Goal: Information Seeking & Learning: Learn about a topic

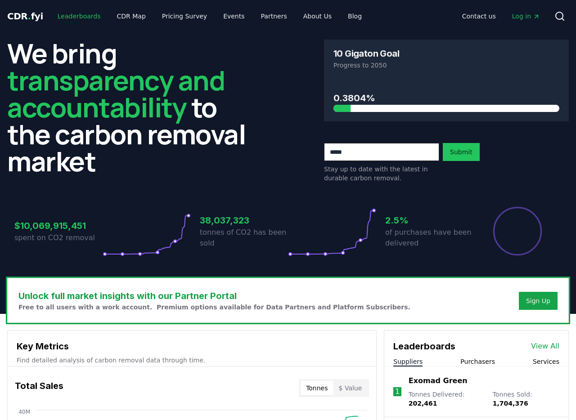
click at [75, 18] on link "Leaderboards" at bounding box center [79, 16] width 58 height 16
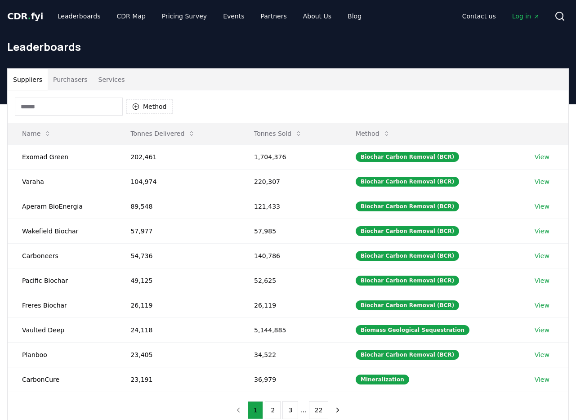
click at [69, 95] on div "Method" at bounding box center [288, 106] width 561 height 32
click at [68, 99] on input at bounding box center [69, 107] width 108 height 18
click at [149, 104] on button "Method" at bounding box center [149, 106] width 46 height 14
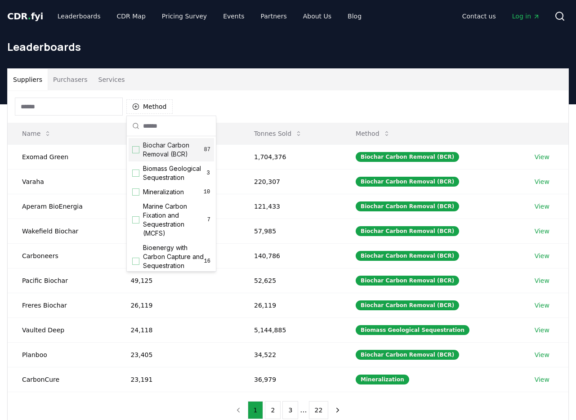
click at [143, 133] on input "text" at bounding box center [176, 126] width 67 height 20
click at [148, 154] on span "Biochar Carbon Removal (BCR)" at bounding box center [173, 150] width 61 height 18
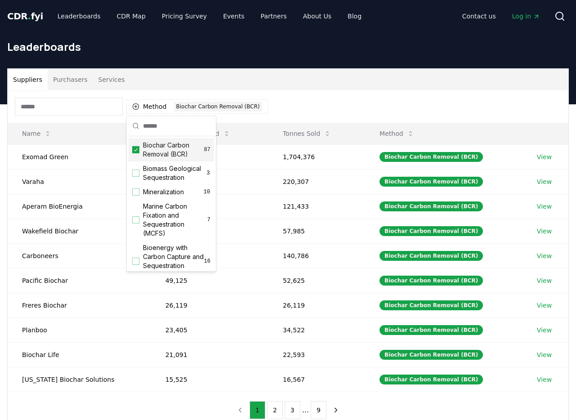
click at [229, 73] on div "Suppliers Purchasers Services" at bounding box center [288, 80] width 561 height 22
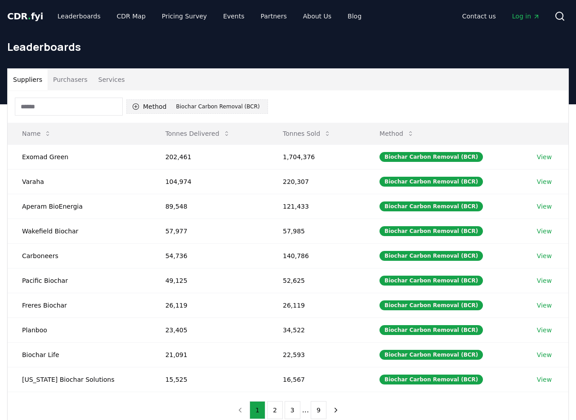
click at [147, 107] on button "Method 1 Biochar Carbon Removal (BCR)" at bounding box center [197, 106] width 142 height 14
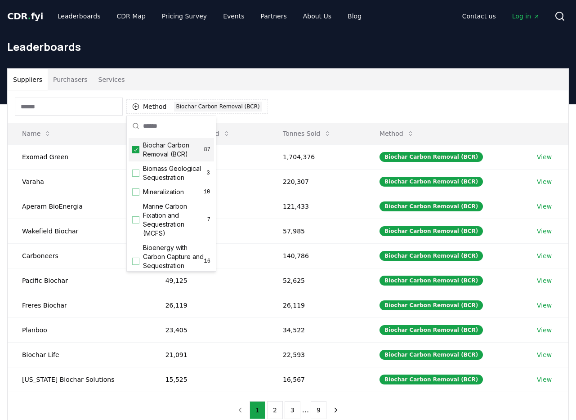
click at [141, 152] on div "Biochar Carbon Removal (BCR) 87" at bounding box center [171, 149] width 85 height 23
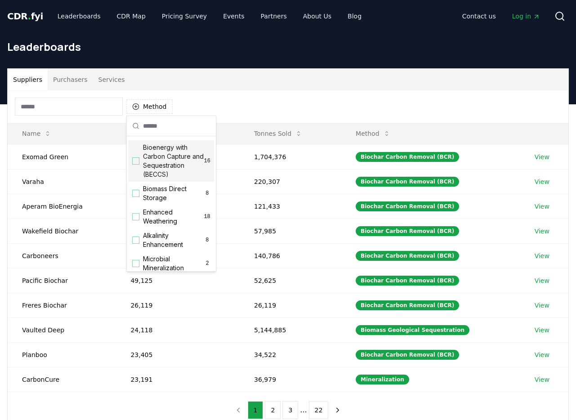
scroll to position [106, 0]
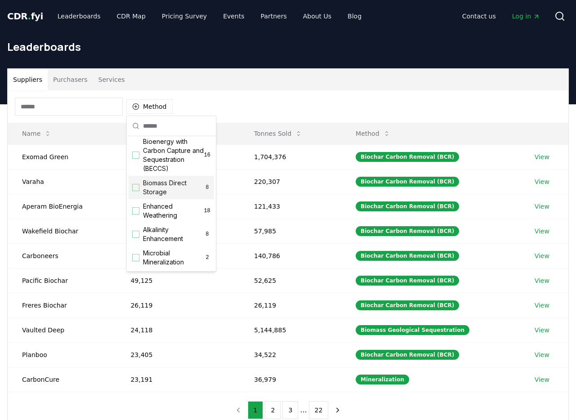
click at [159, 197] on span "Biomass Direct Storage" at bounding box center [173, 188] width 61 height 18
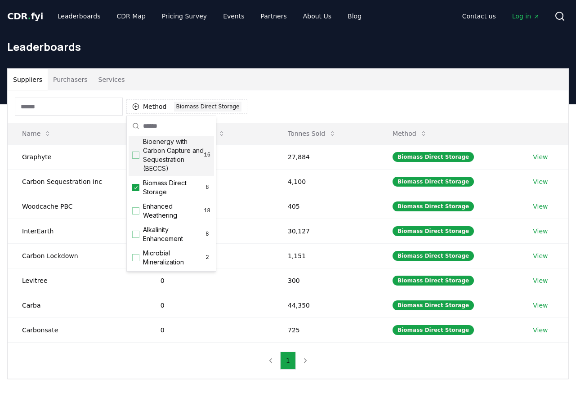
click at [183, 87] on div "Suppliers Purchasers Services" at bounding box center [288, 80] width 561 height 22
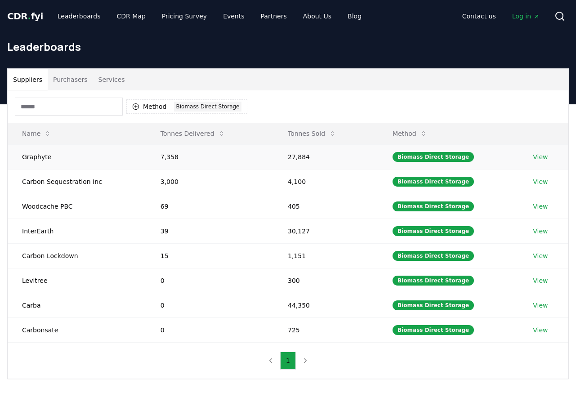
click at [537, 155] on link "View" at bounding box center [540, 156] width 15 height 9
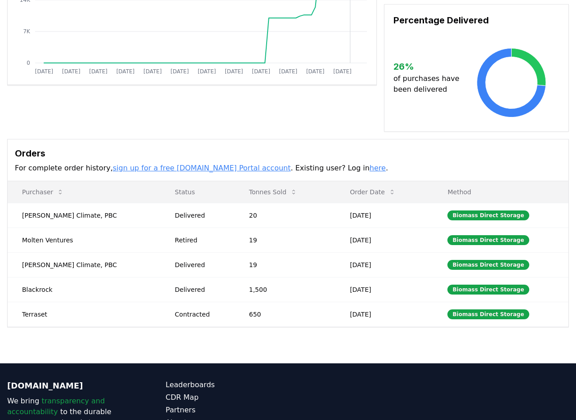
scroll to position [181, 0]
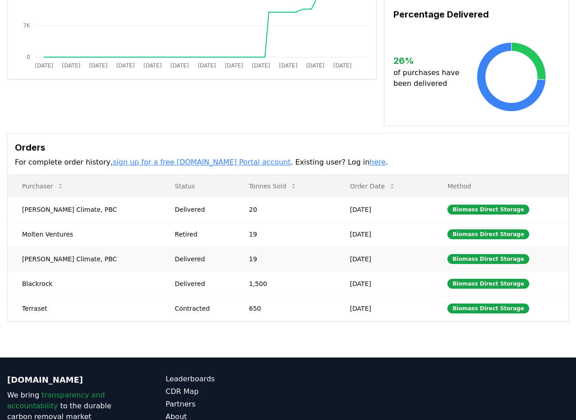
drag, startPoint x: 156, startPoint y: 252, endPoint x: 393, endPoint y: 245, distance: 237.1
click at [392, 246] on tr "[PERSON_NAME] Climate, PBC Delivered 19 [DATE] Biomass Direct Storage" at bounding box center [288, 258] width 561 height 25
drag, startPoint x: 393, startPoint y: 245, endPoint x: 386, endPoint y: 245, distance: 6.3
click at [390, 246] on td "[DATE]" at bounding box center [384, 258] width 98 height 25
drag, startPoint x: 82, startPoint y: 268, endPoint x: 418, endPoint y: 264, distance: 336.4
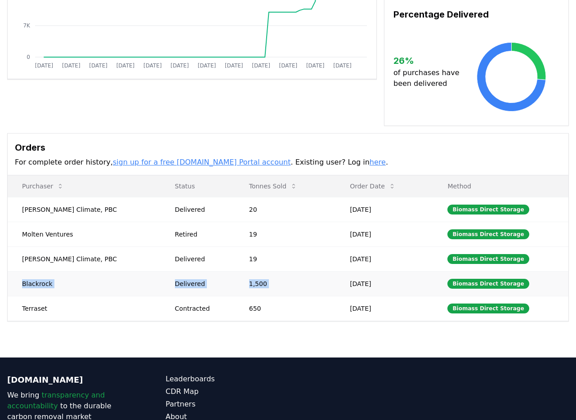
click at [416, 271] on tr "Blackrock Delivered 1,500 [DATE] Biomass Direct Storage" at bounding box center [288, 283] width 561 height 25
click at [337, 274] on td "[DATE]" at bounding box center [384, 283] width 98 height 25
drag, startPoint x: 175, startPoint y: 280, endPoint x: 17, endPoint y: 272, distance: 158.5
click at [17, 272] on tr "Blackrock Delivered 1,500 [DATE] Biomass Direct Storage" at bounding box center [288, 283] width 561 height 25
click at [89, 271] on td "Blackrock" at bounding box center [84, 283] width 153 height 25
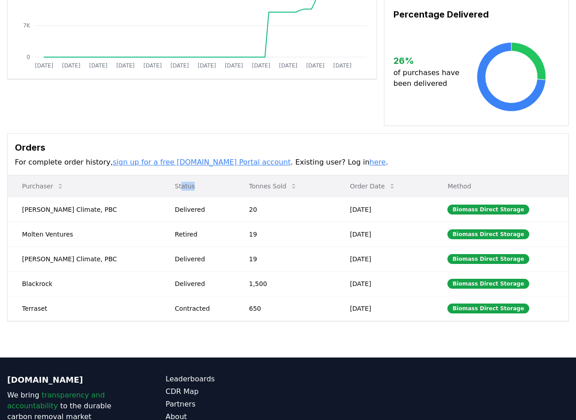
drag, startPoint x: 143, startPoint y: 179, endPoint x: 186, endPoint y: 176, distance: 42.8
click at [182, 182] on p "Status" at bounding box center [198, 186] width 60 height 9
click at [168, 182] on p "Status" at bounding box center [198, 186] width 60 height 9
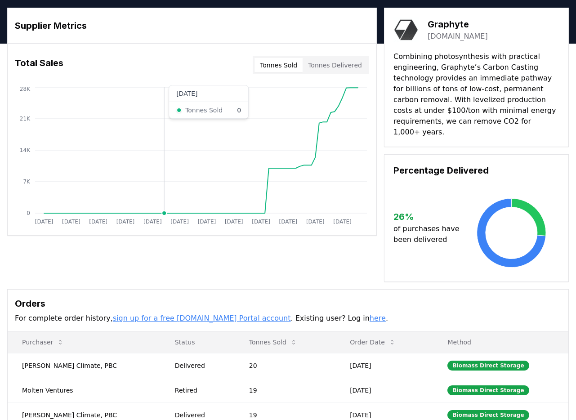
scroll to position [0, 0]
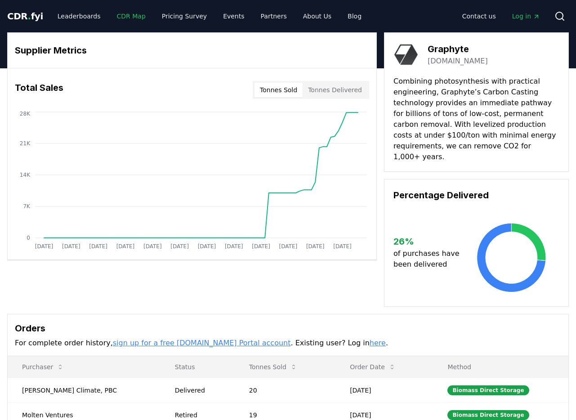
click at [118, 15] on link "CDR Map" at bounding box center [131, 16] width 43 height 16
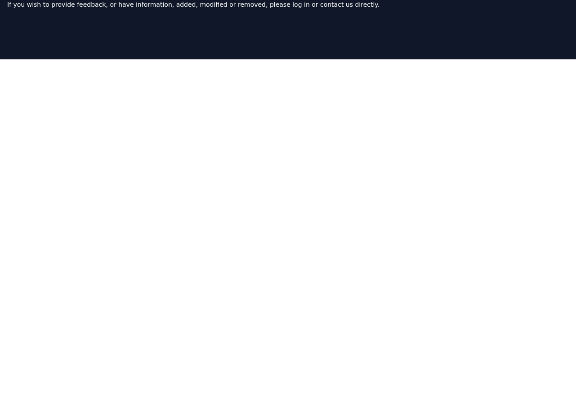
scroll to position [212, 0]
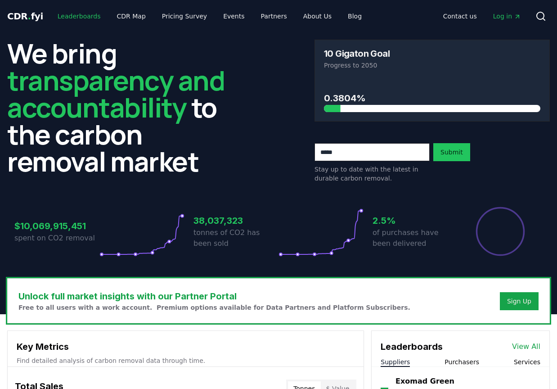
click at [79, 15] on link "Leaderboards" at bounding box center [79, 16] width 58 height 16
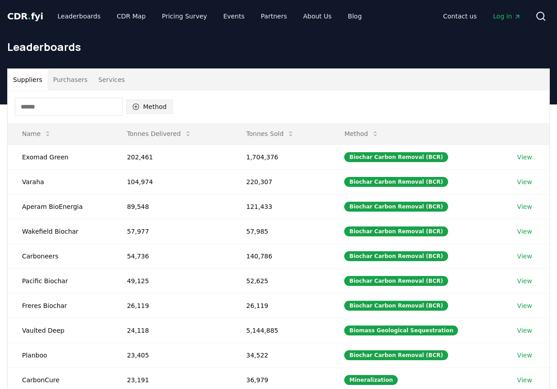
click at [148, 111] on button "Method" at bounding box center [149, 106] width 46 height 14
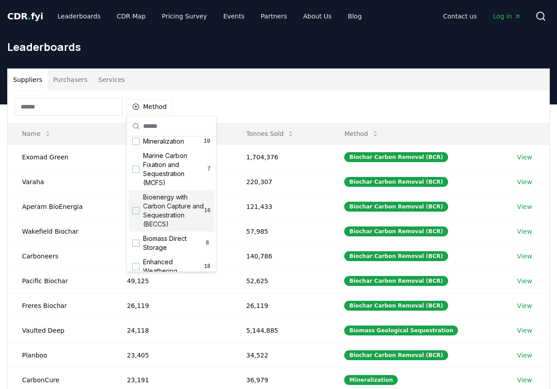
scroll to position [97, 0]
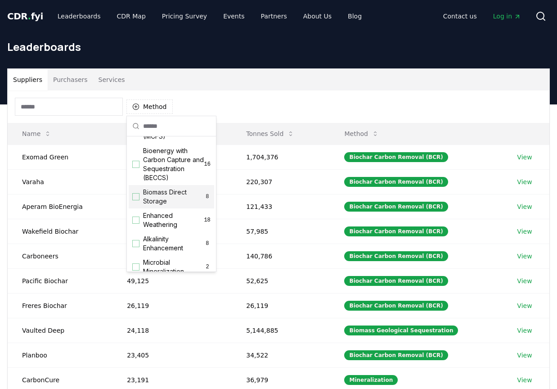
click at [163, 197] on span "Biomass Direct Storage" at bounding box center [173, 197] width 61 height 18
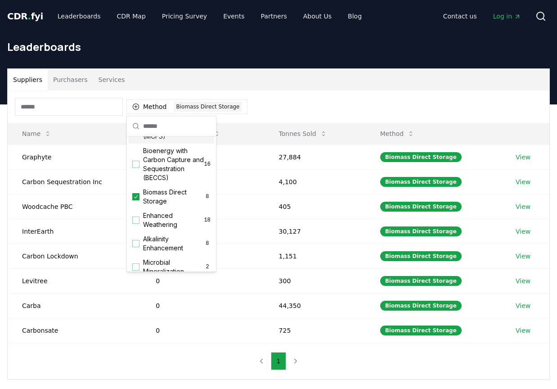
click at [215, 55] on div "Leaderboards" at bounding box center [278, 50] width 557 height 36
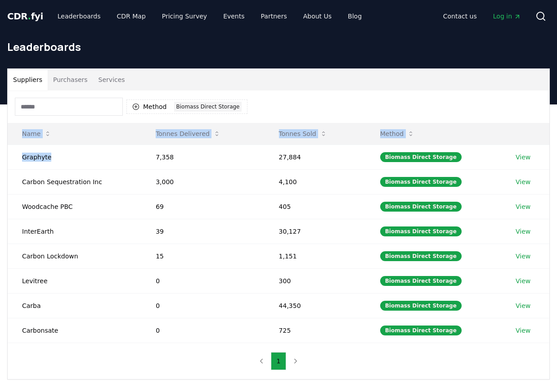
drag, startPoint x: 22, startPoint y: 158, endPoint x: -12, endPoint y: 158, distance: 34.6
click at [0, 158] on html "CDR . fyi Leaderboards CDR Map Pricing Survey Events Partners About Us Blog Con…" at bounding box center [278, 318] width 557 height 637
click at [91, 182] on td "Carbon Sequestration Inc" at bounding box center [75, 181] width 134 height 25
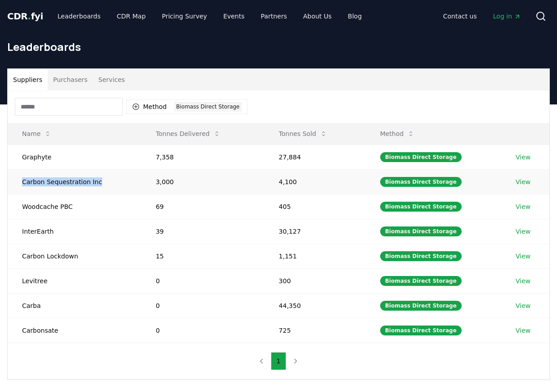
drag, startPoint x: 109, startPoint y: 180, endPoint x: 17, endPoint y: 174, distance: 92.0
click at [17, 174] on td "Carbon Sequestration Inc" at bounding box center [75, 181] width 134 height 25
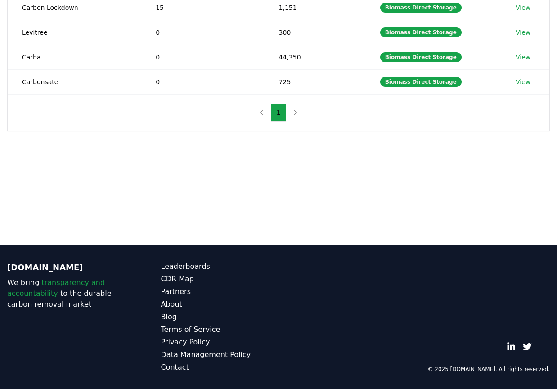
copy td "Carbon Sequestration Inc"
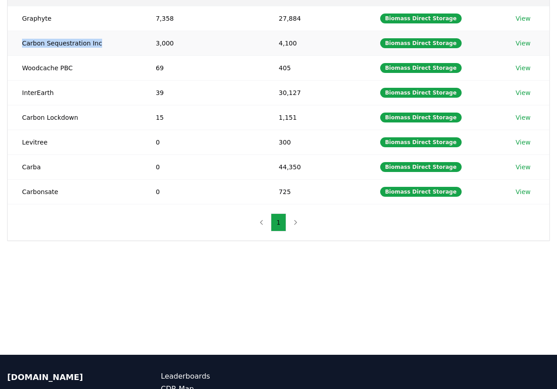
scroll to position [0, 0]
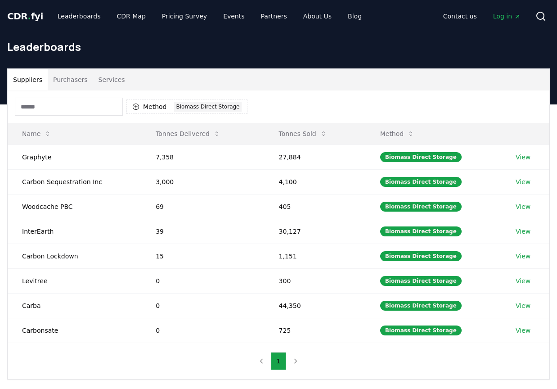
click at [308, 112] on div "Method 1 Biomass Direct Storage" at bounding box center [278, 106] width 541 height 32
click at [89, 42] on h1 "Leaderboards" at bounding box center [278, 47] width 542 height 14
